Goal: Information Seeking & Learning: Learn about a topic

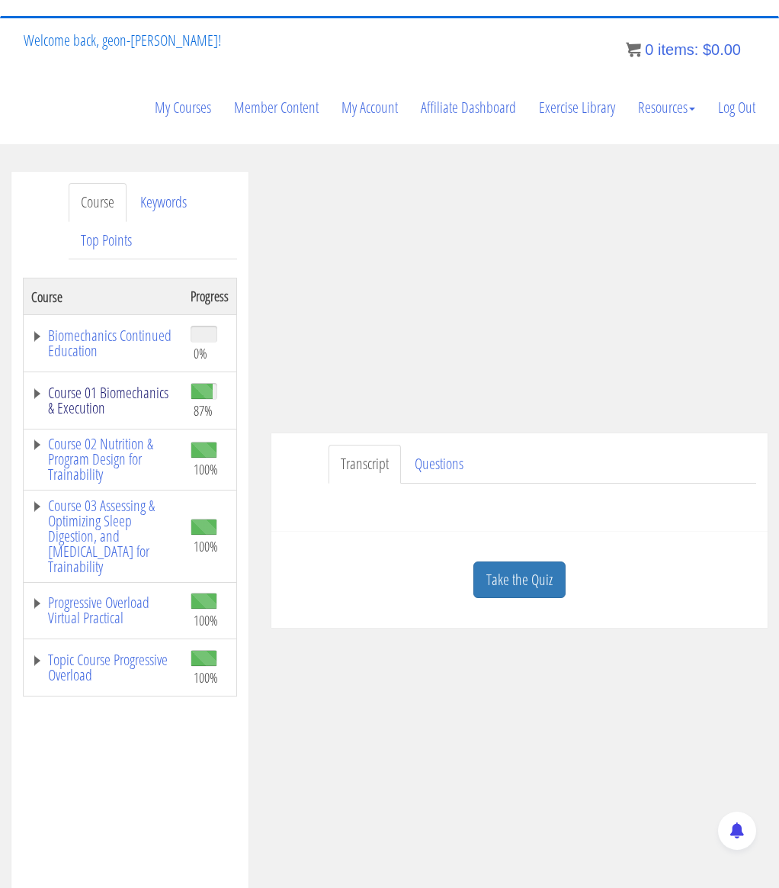
click at [96, 397] on link "Course 01 Biomechanics & Execution" at bounding box center [103, 400] width 144 height 31
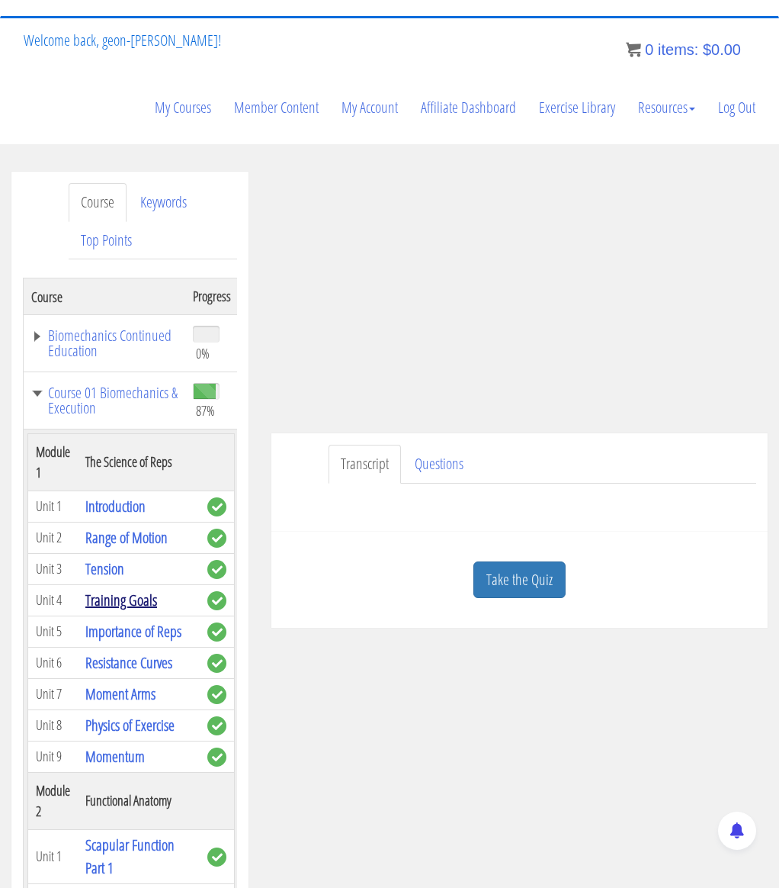
click at [114, 602] on link "Training Goals" at bounding box center [121, 599] width 72 height 21
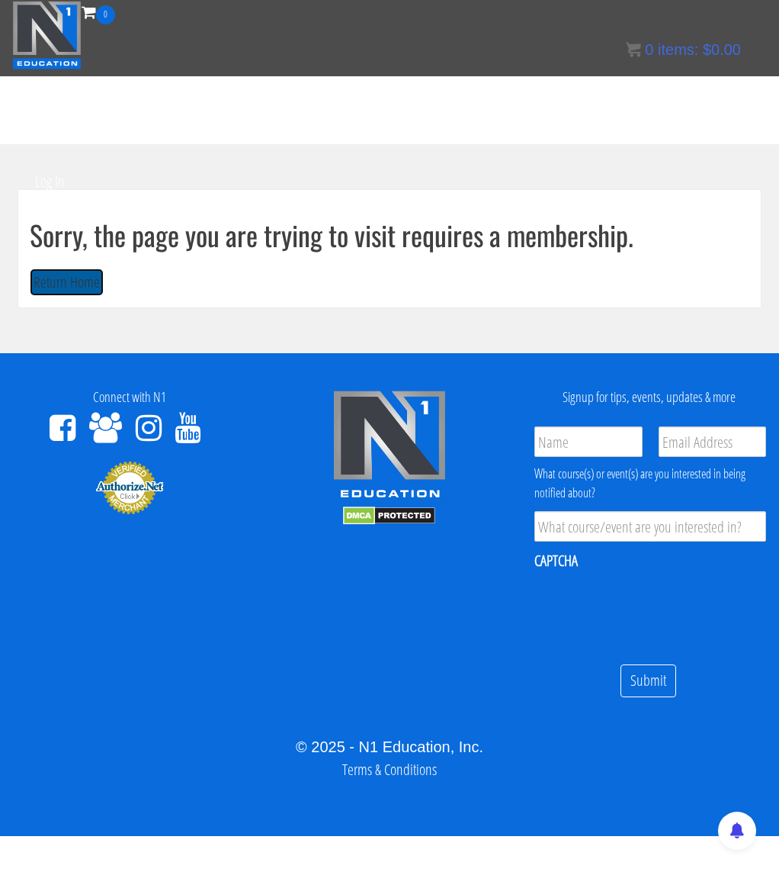
click at [83, 287] on button "Return Home" at bounding box center [67, 282] width 74 height 28
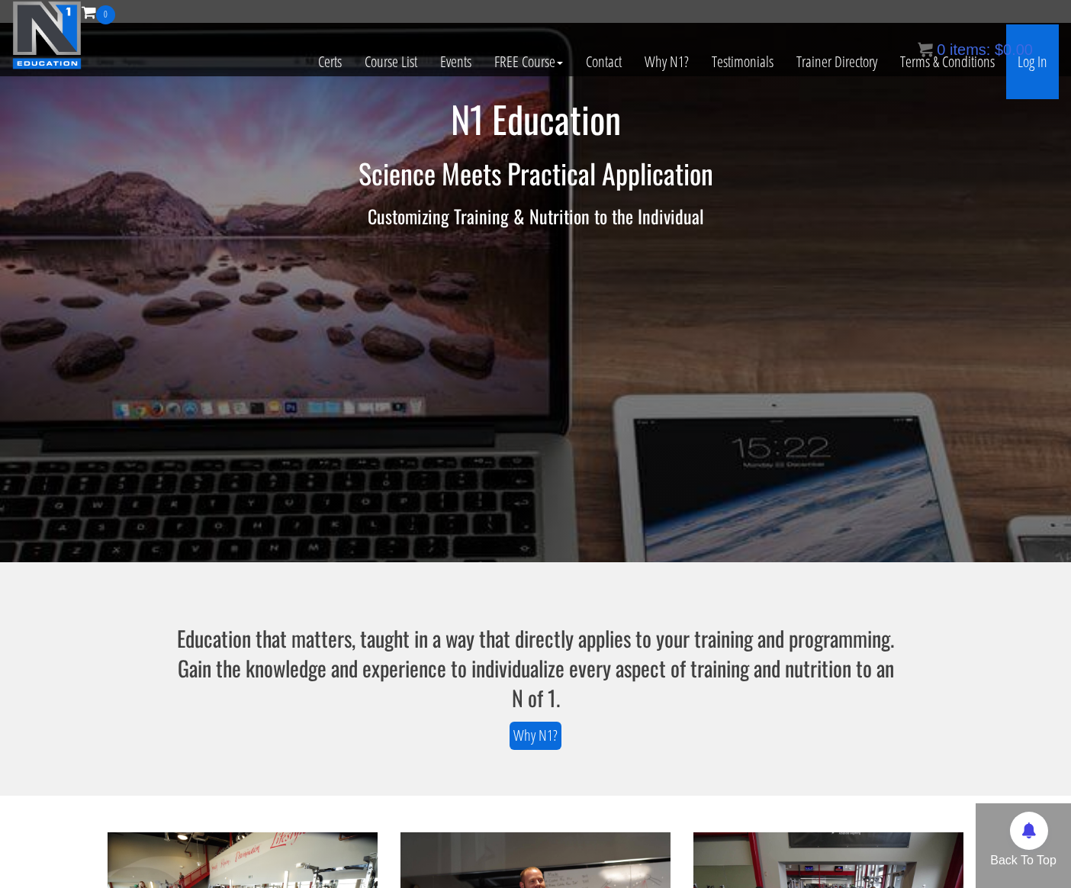
click at [779, 61] on link "Log In" at bounding box center [1032, 61] width 53 height 75
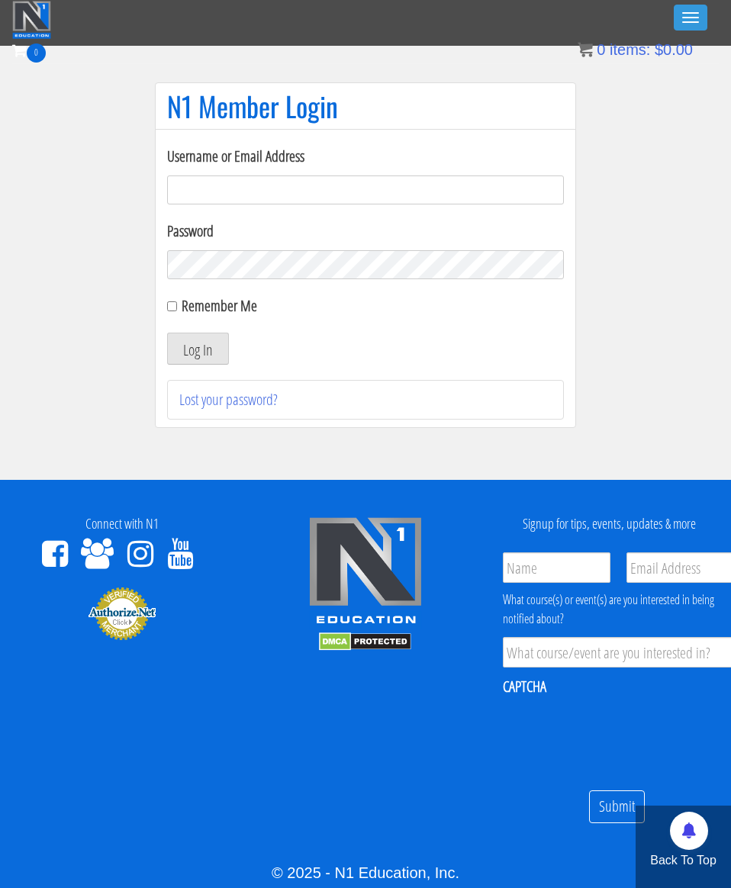
click at [275, 194] on input "Username or Email Address" at bounding box center [365, 189] width 397 height 29
type input "ustinno@hotmail.com"
click at [214, 357] on button "Log In" at bounding box center [198, 348] width 62 height 32
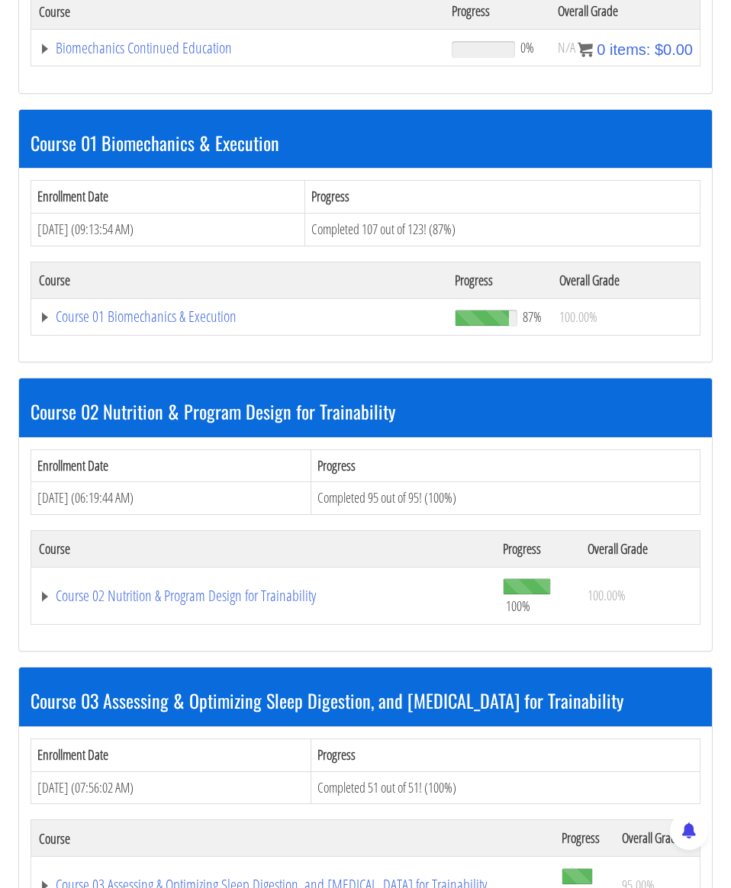
scroll to position [409, 0]
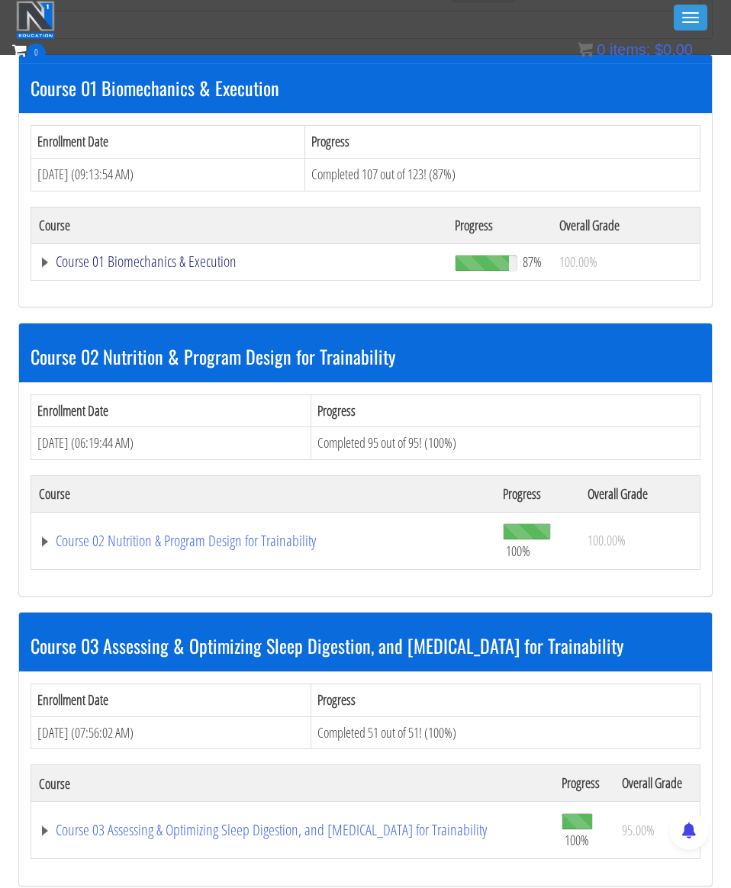
click at [144, 258] on link "Course 01 Biomechanics & Execution" at bounding box center [239, 261] width 400 height 15
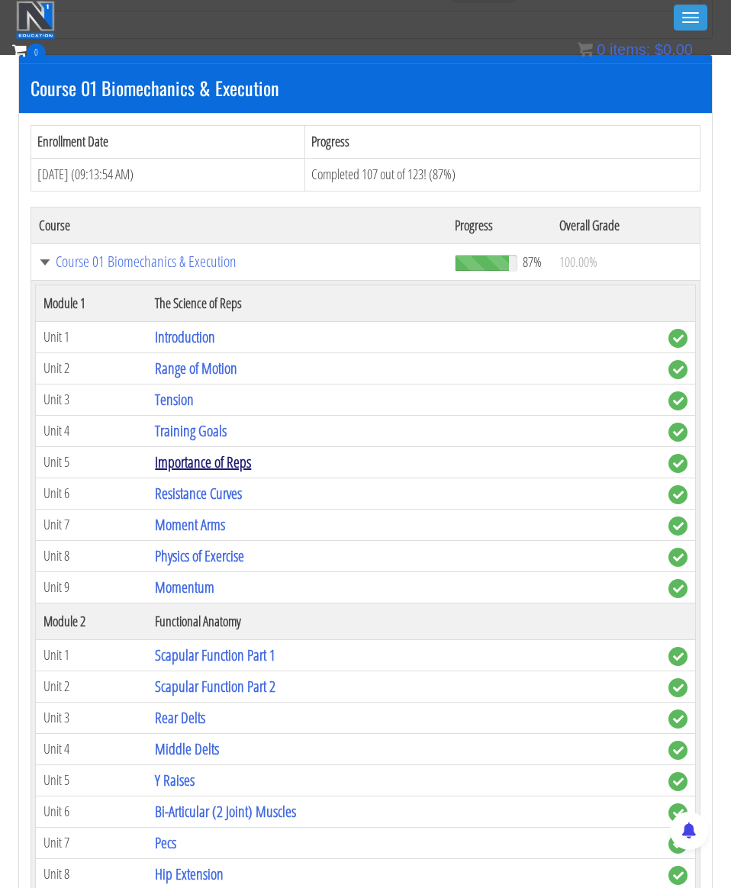
click at [201, 466] on link "Importance of Reps" at bounding box center [203, 461] width 96 height 21
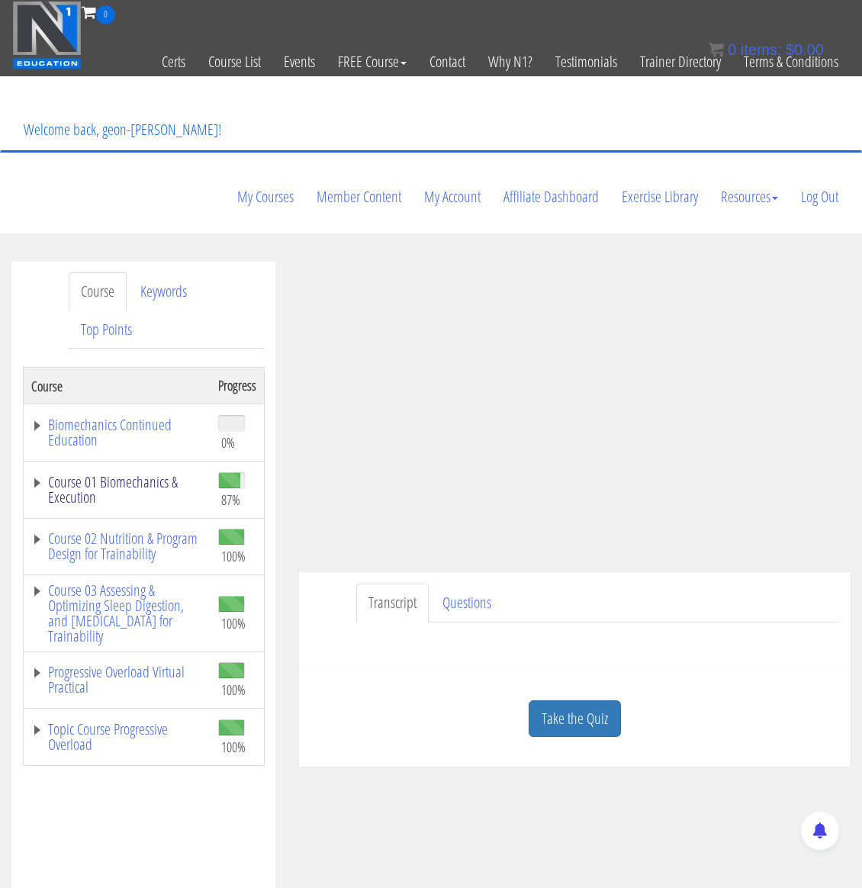
click at [118, 474] on link "Course 01 Biomechanics & Execution" at bounding box center [117, 489] width 172 height 31
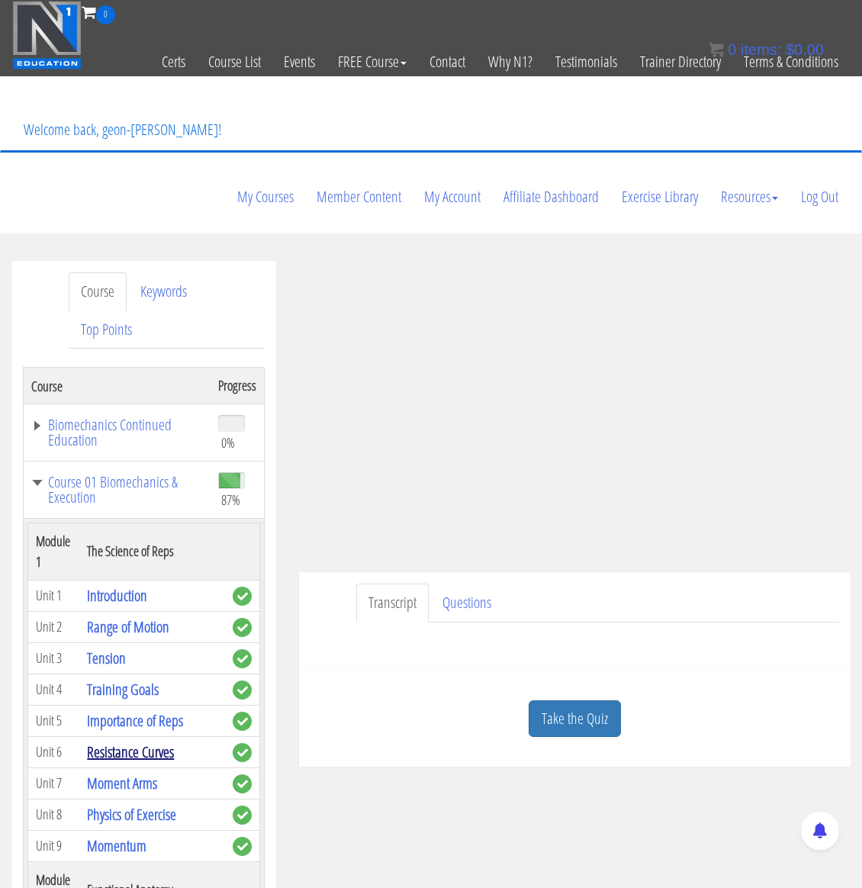
click at [141, 741] on link "Resistance Curves" at bounding box center [130, 751] width 87 height 21
click at [129, 741] on link "Resistance Curves" at bounding box center [130, 751] width 87 height 21
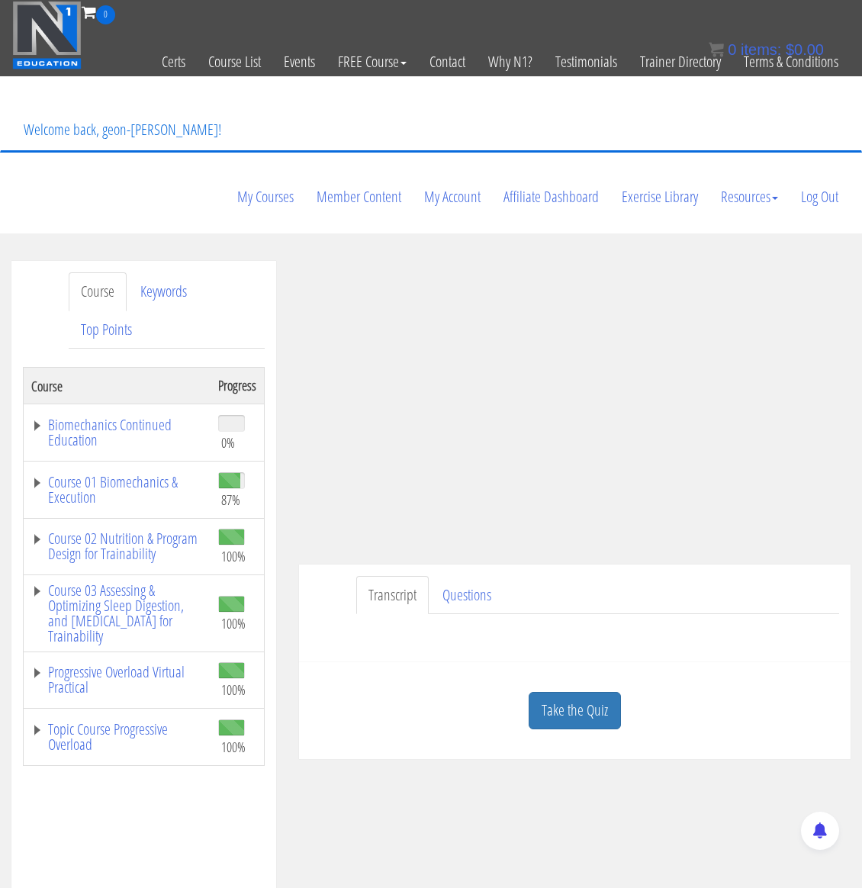
click at [150, 461] on td "Course 01 Biomechanics & Execution" at bounding box center [117, 489] width 187 height 57
click at [150, 474] on link "Course 01 Biomechanics & Execution" at bounding box center [117, 489] width 172 height 31
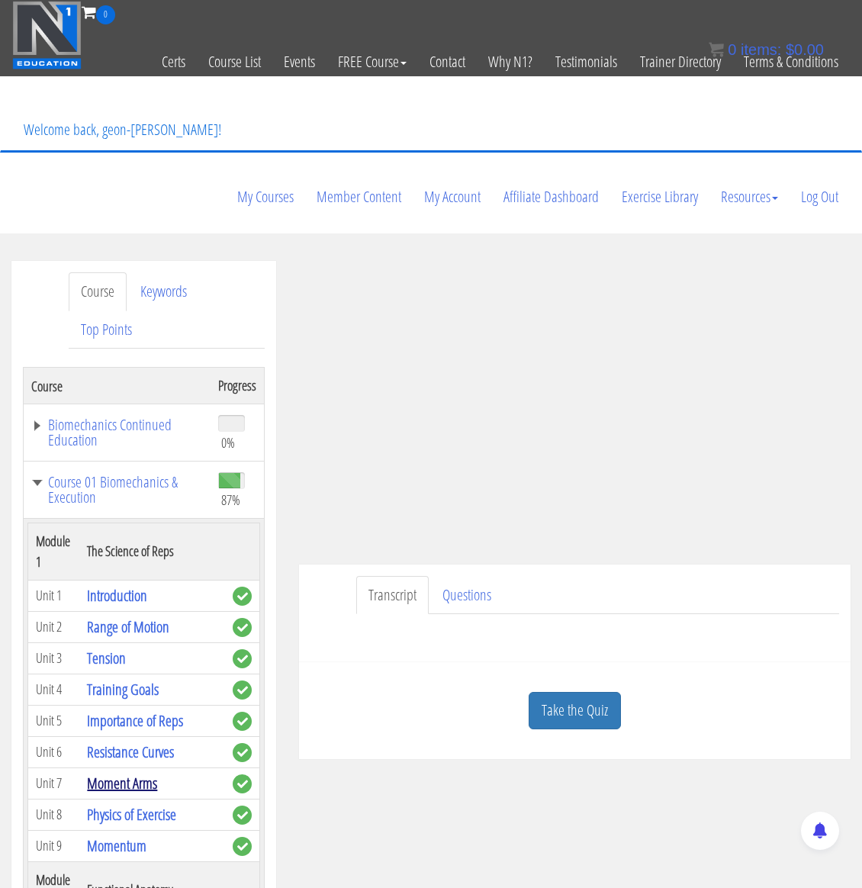
click at [136, 772] on link "Moment Arms" at bounding box center [122, 782] width 70 height 21
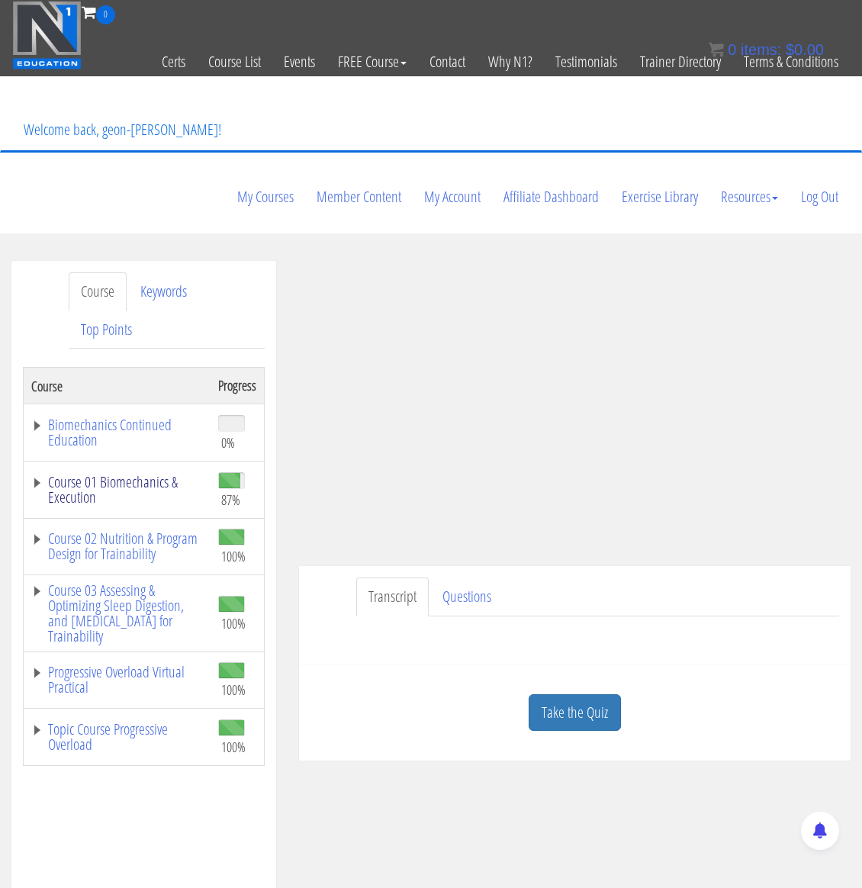
click at [135, 474] on link "Course 01 Biomechanics & Execution" at bounding box center [117, 489] width 172 height 31
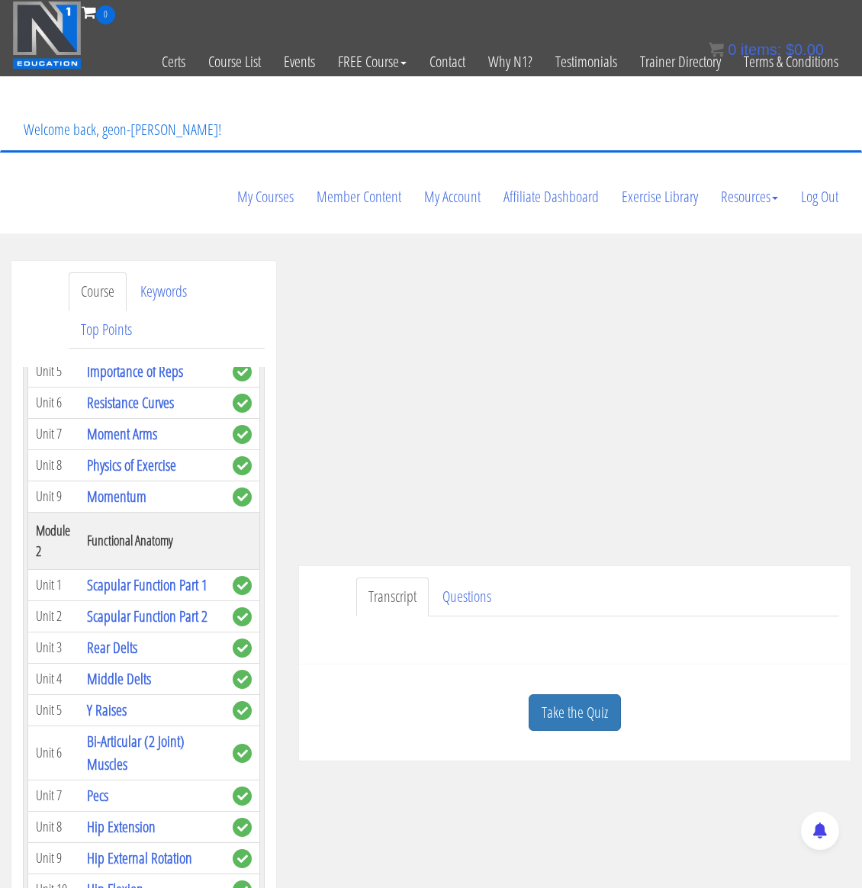
scroll to position [316, 0]
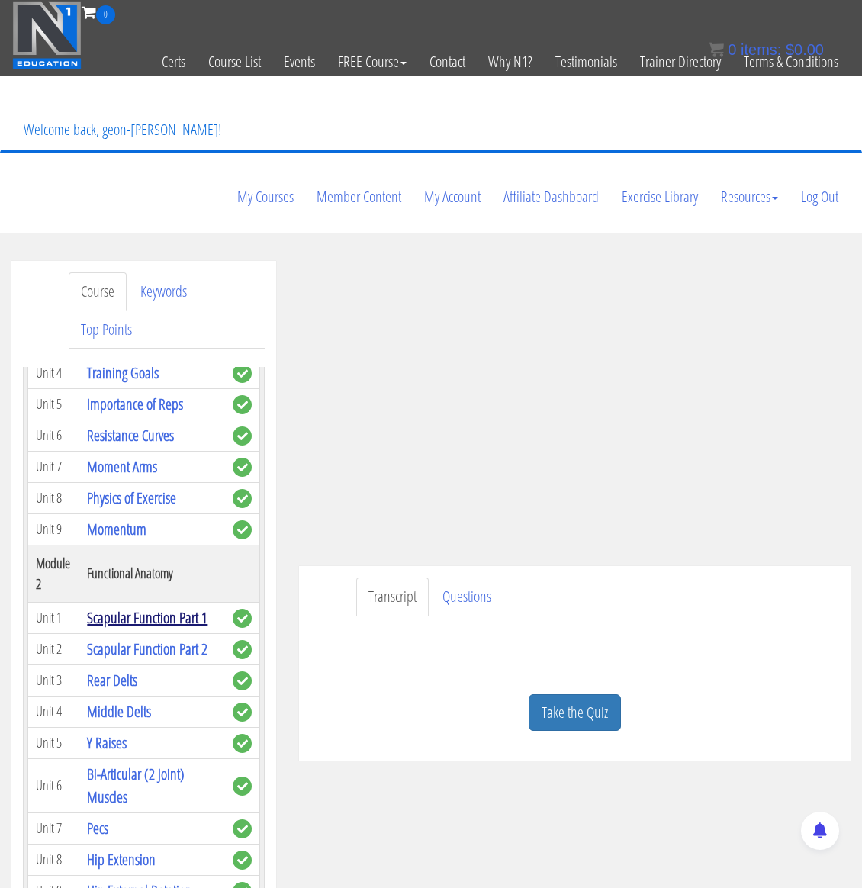
click at [160, 607] on link "Scapular Function Part 1" at bounding box center [147, 617] width 120 height 21
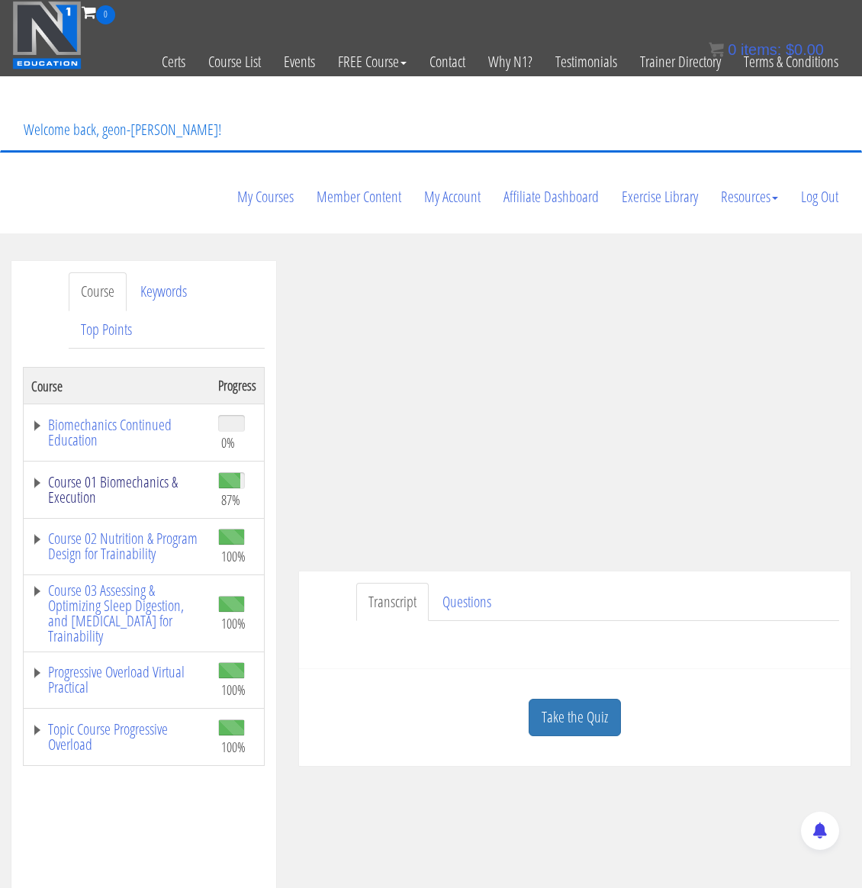
click at [117, 474] on link "Course 01 Biomechanics & Execution" at bounding box center [117, 489] width 172 height 31
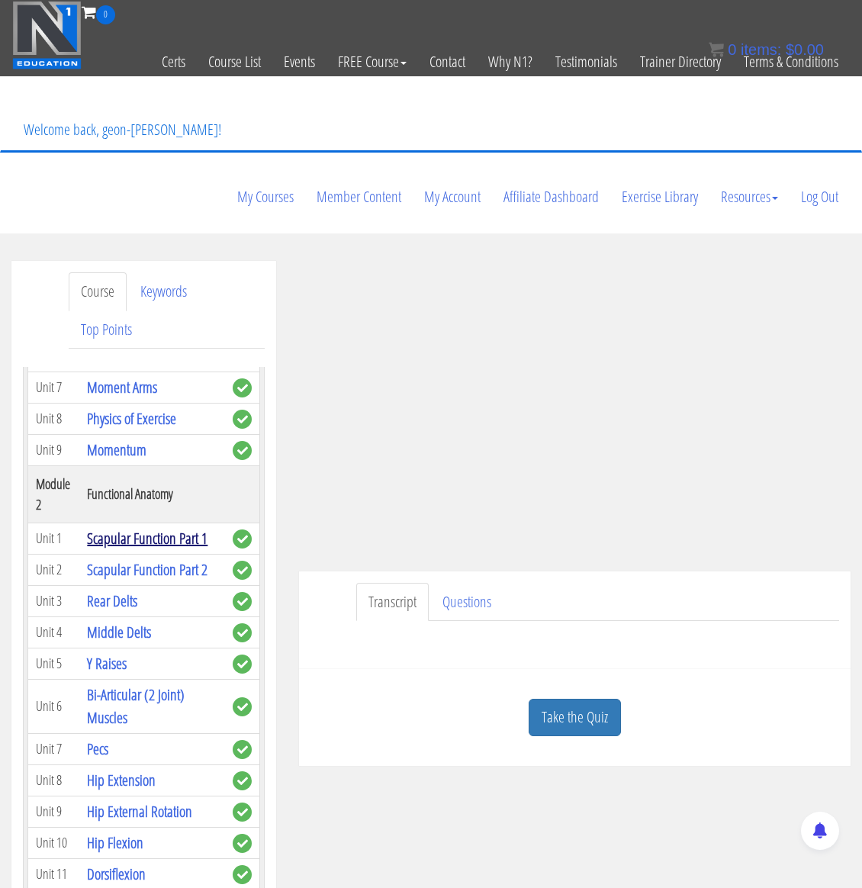
scroll to position [397, 0]
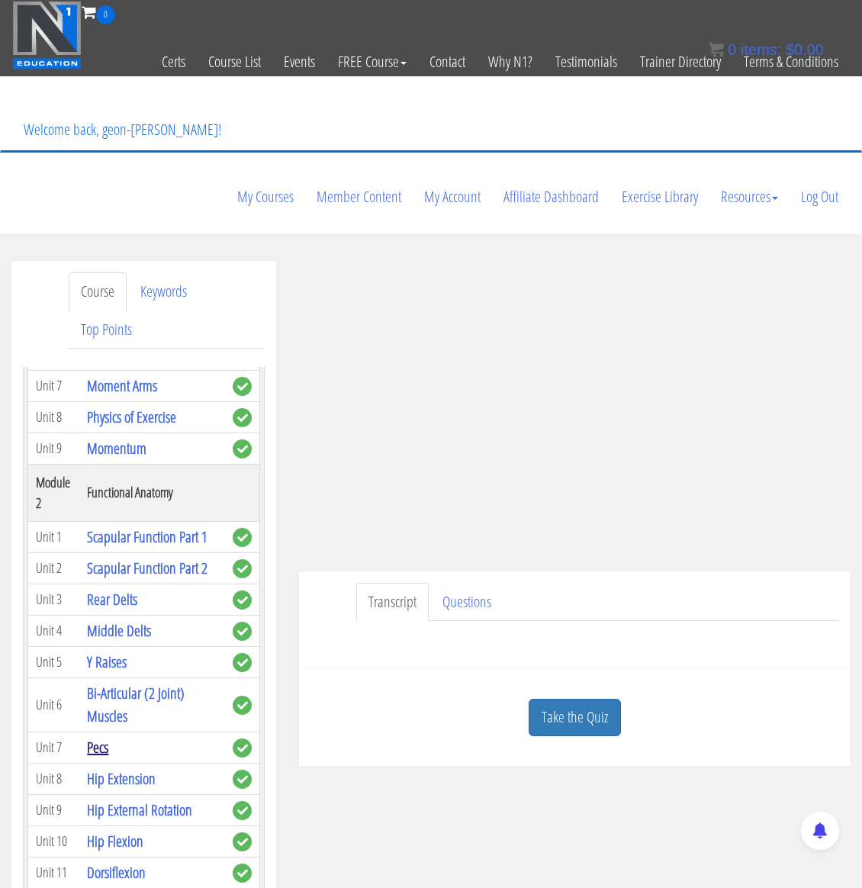
click at [104, 737] on link "Pecs" at bounding box center [97, 747] width 21 height 21
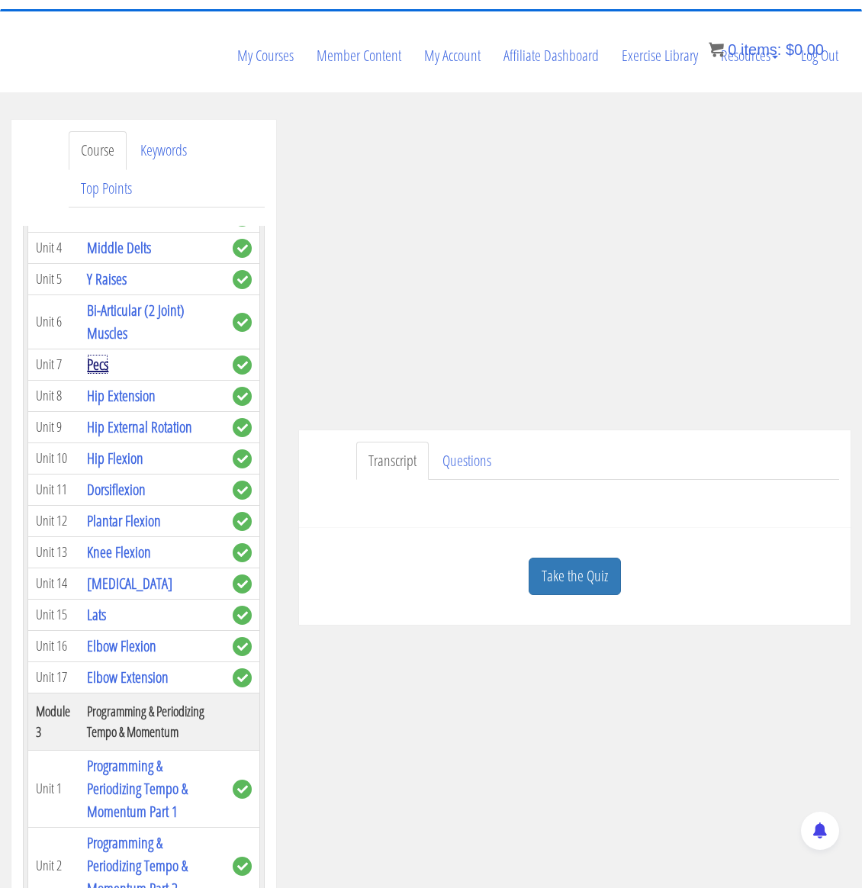
scroll to position [641, 0]
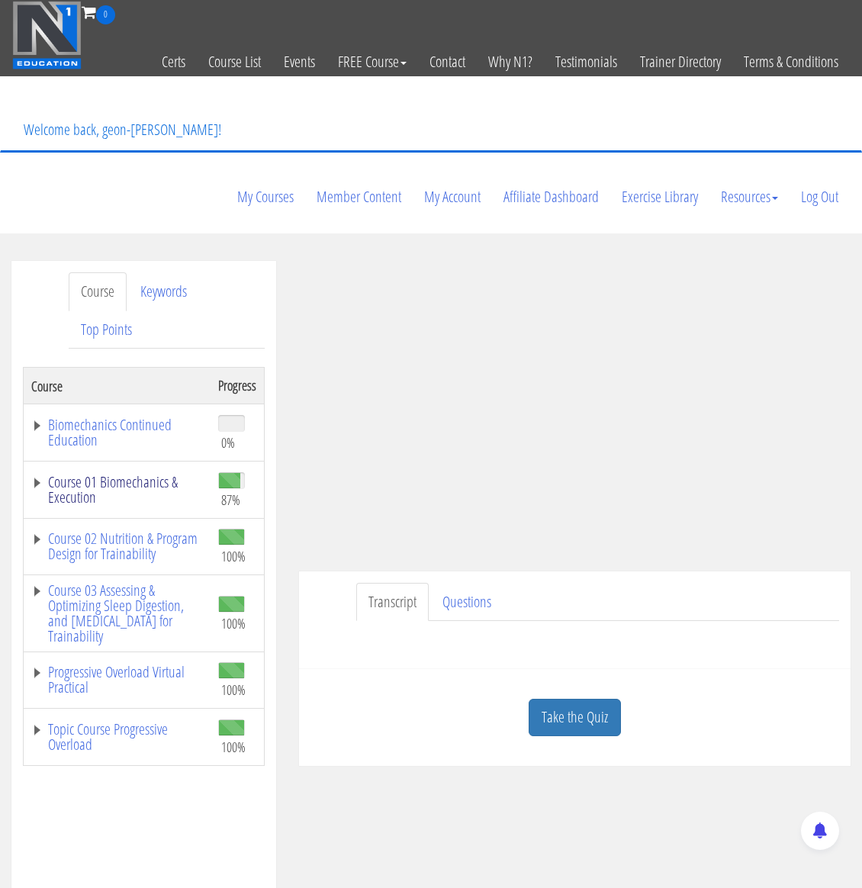
click at [160, 474] on link "Course 01 Biomechanics & Execution" at bounding box center [117, 489] width 172 height 31
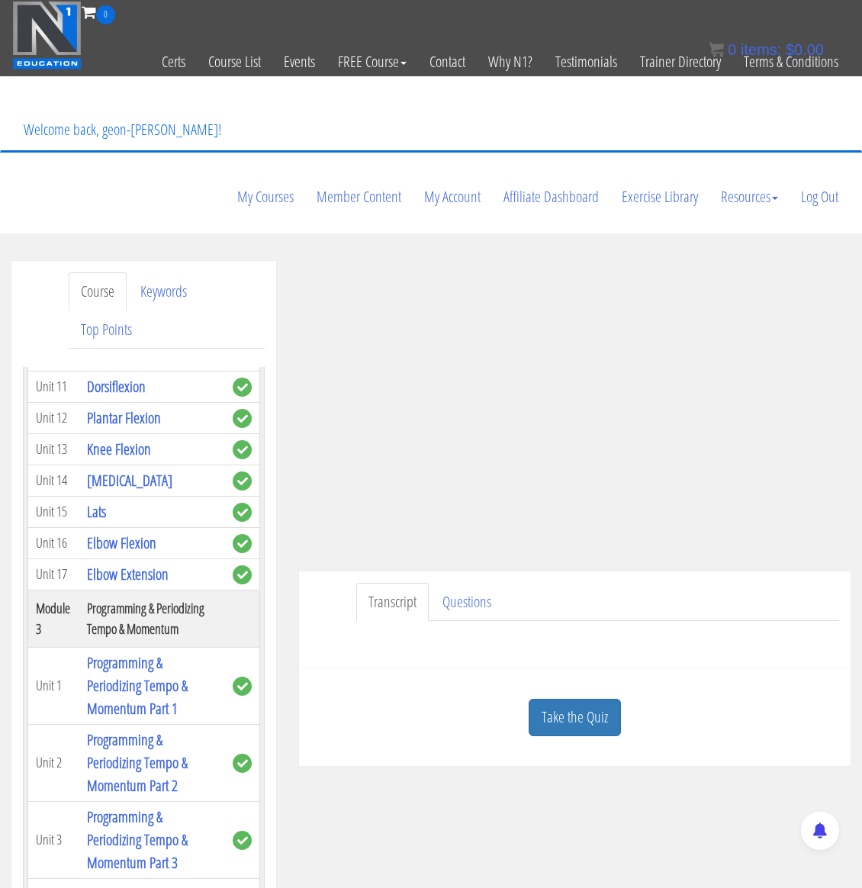
scroll to position [881, 0]
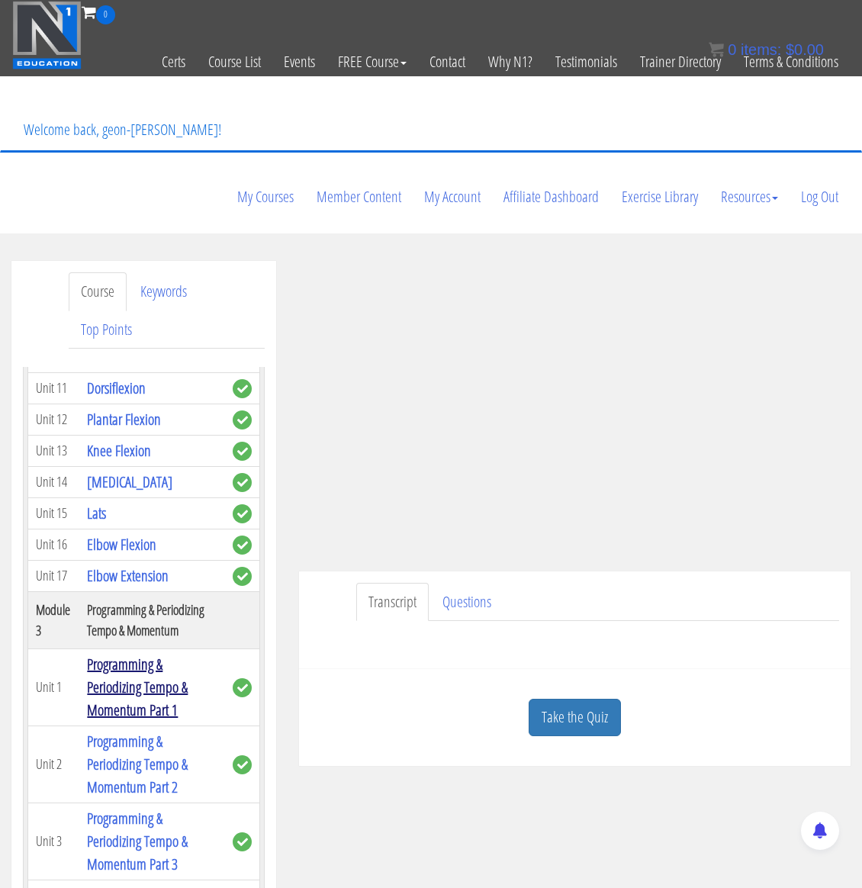
click at [125, 653] on link "Programming & Periodizing Tempo & Momentum Part 1" at bounding box center [137, 686] width 101 height 66
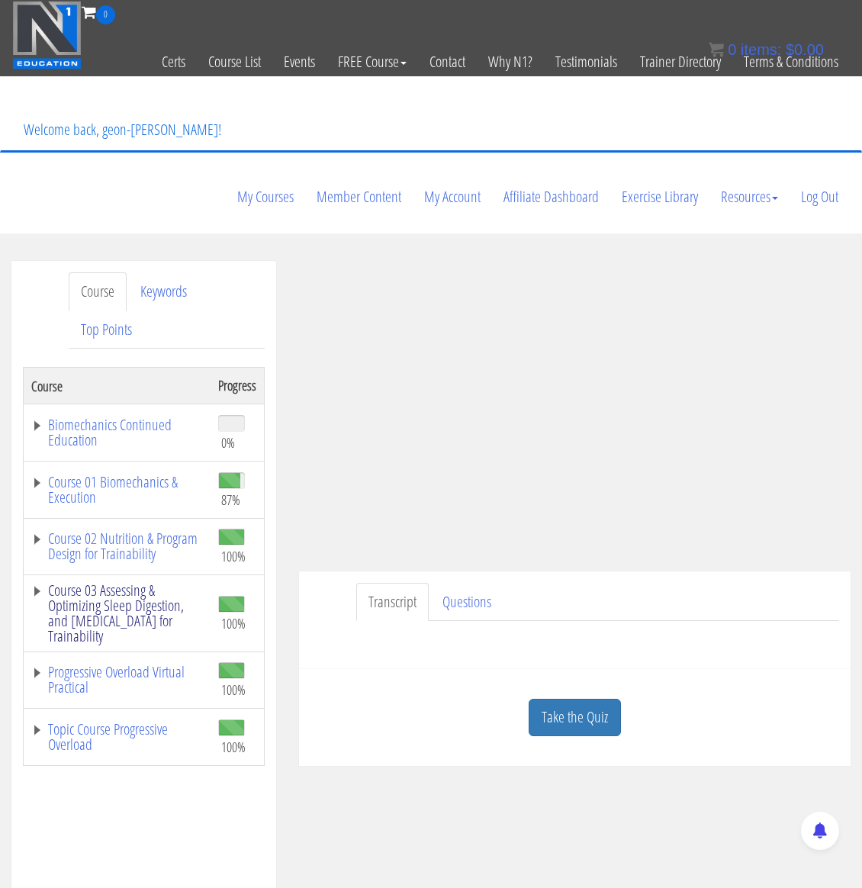
click at [133, 583] on link "Course 03 Assessing & Optimizing Sleep Digestion, and [MEDICAL_DATA] for Traina…" at bounding box center [117, 613] width 172 height 61
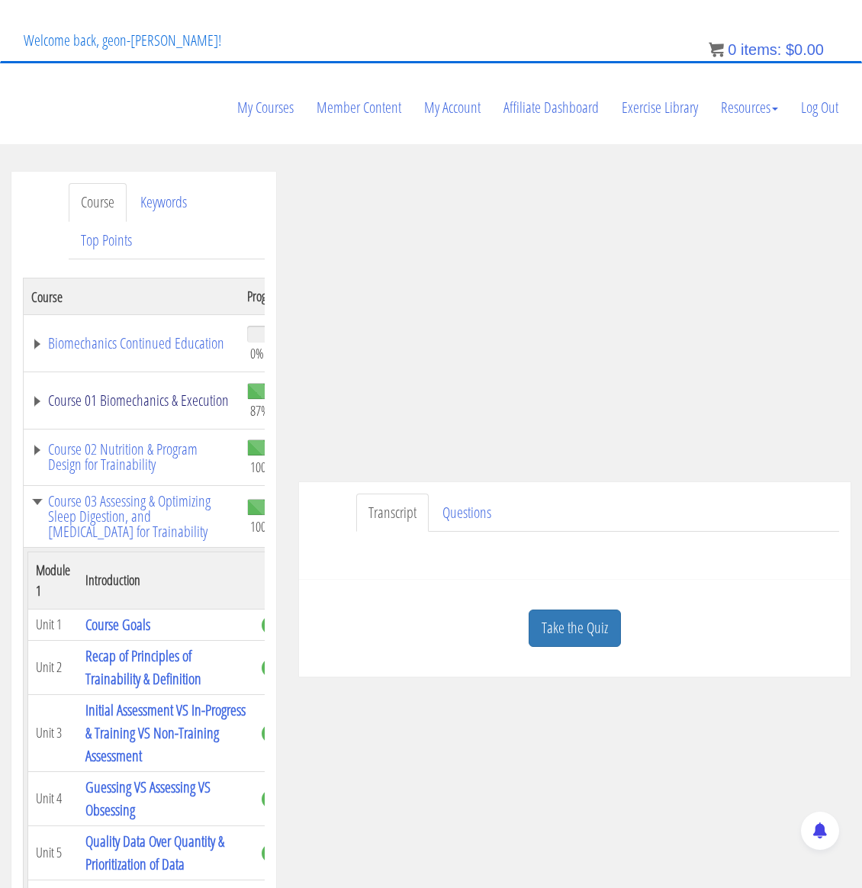
click at [155, 393] on link "Course 01 Biomechanics & Execution" at bounding box center [131, 400] width 201 height 15
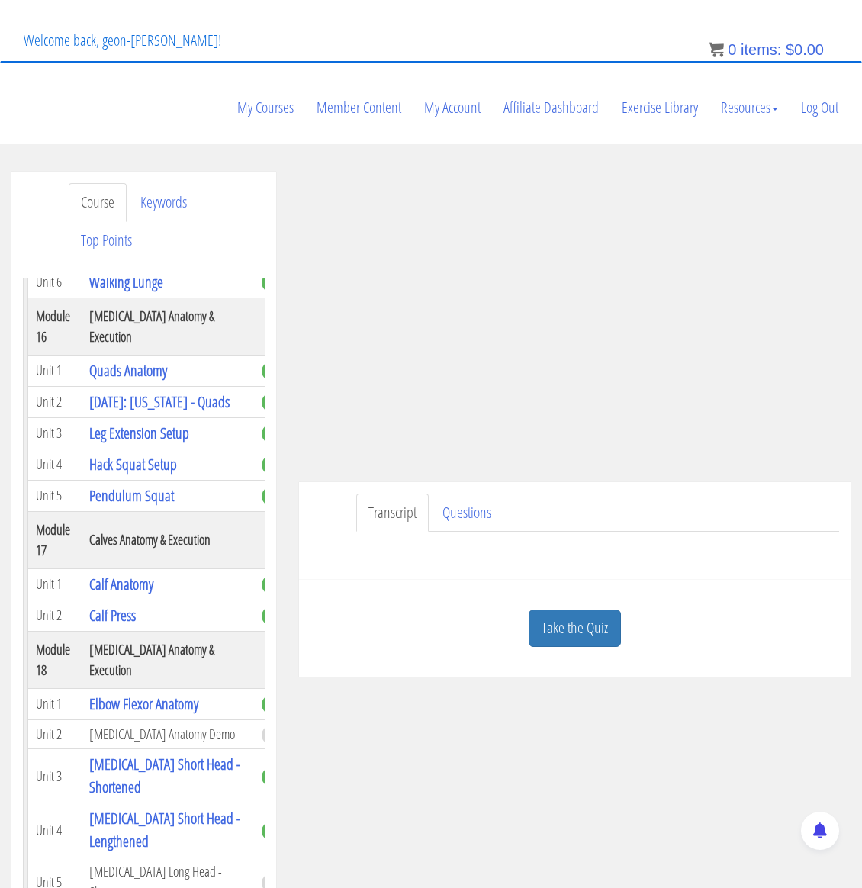
scroll to position [5878, 0]
